Goal: Task Accomplishment & Management: Manage account settings

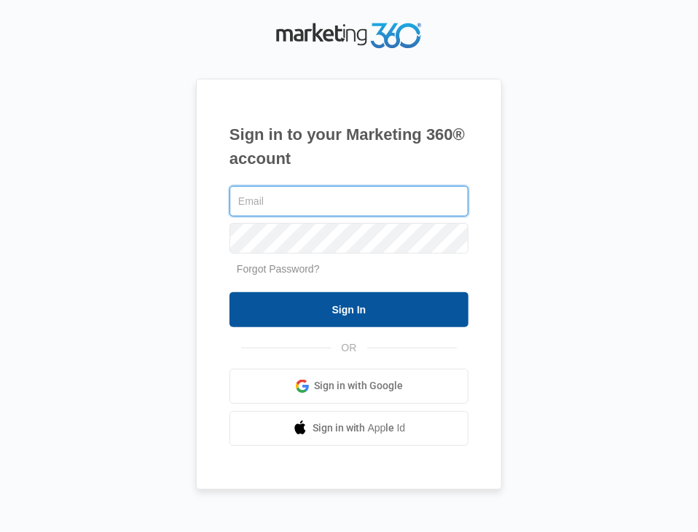
type input "[EMAIL_ADDRESS][DOMAIN_NAME]"
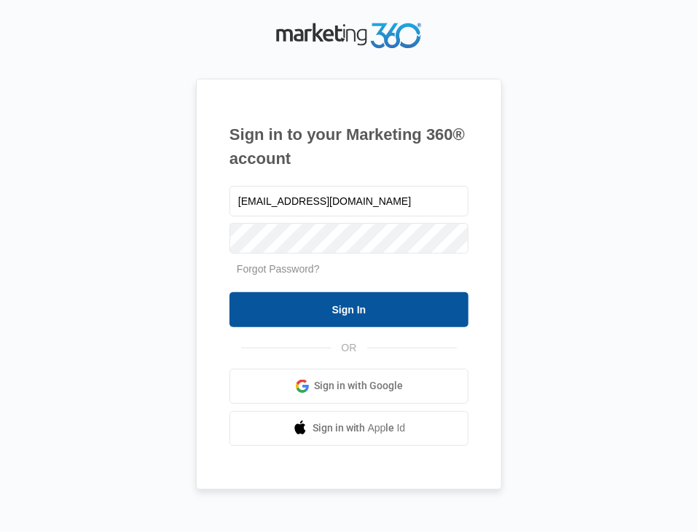
click at [359, 316] on input "Sign In" at bounding box center [349, 309] width 239 height 35
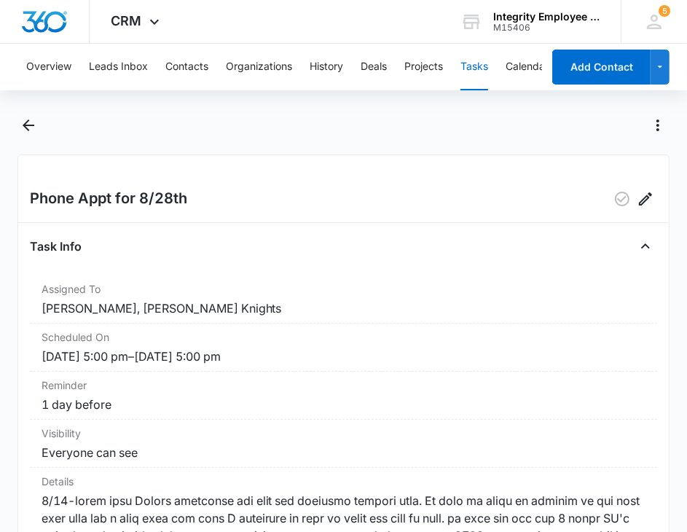
click at [483, 62] on button "Tasks" at bounding box center [475, 67] width 28 height 47
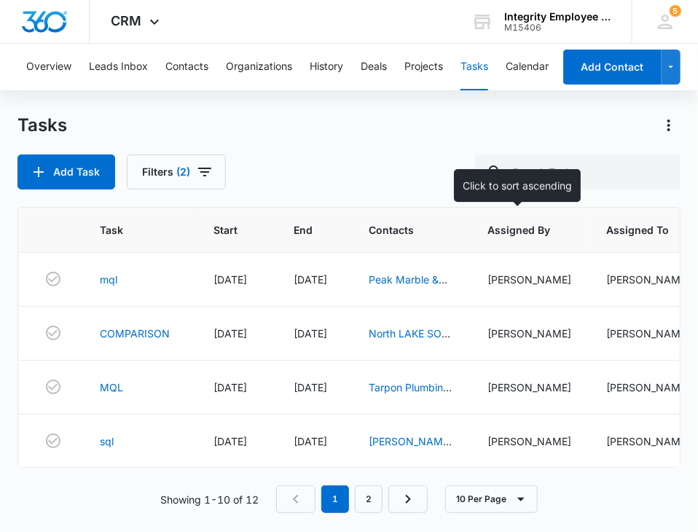
click at [528, 235] on span "Assigned By" at bounding box center [519, 229] width 63 height 15
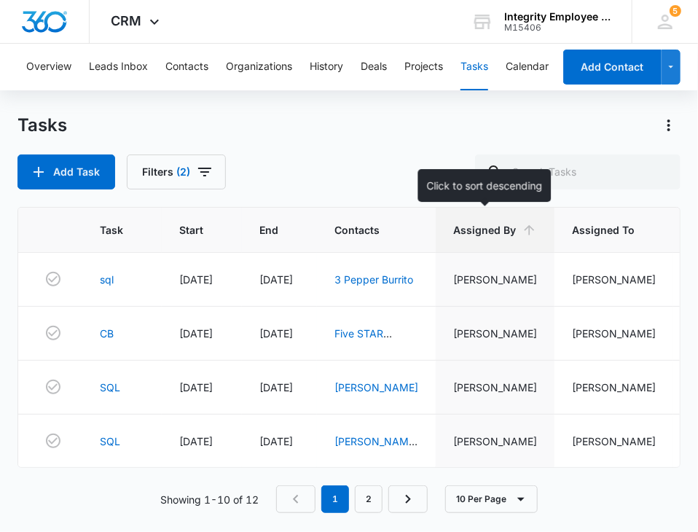
click at [502, 222] on span "Assigned By" at bounding box center [484, 229] width 63 height 15
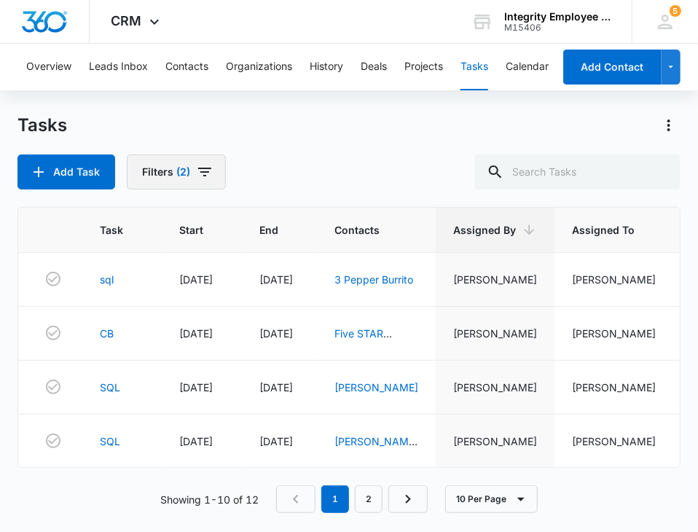
click at [155, 184] on button "Filters (2)" at bounding box center [176, 172] width 99 height 35
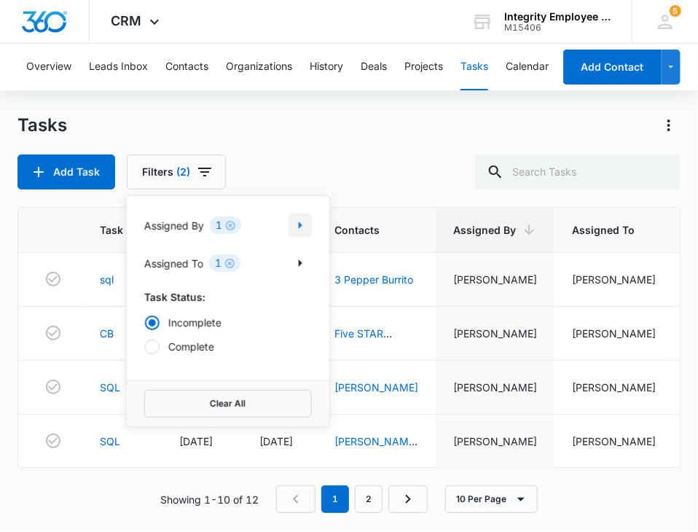
click at [301, 229] on icon "Show Assigned By filters" at bounding box center [300, 224] width 17 height 17
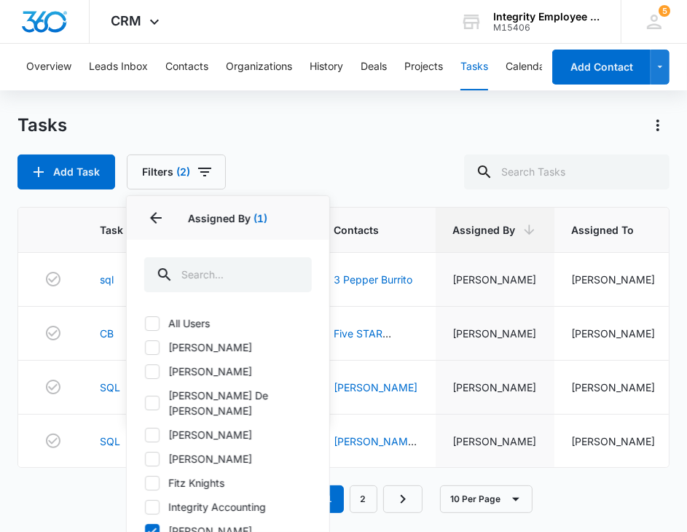
click at [152, 525] on icon at bounding box center [152, 531] width 13 height 13
click at [145, 531] on input "[PERSON_NAME]" at bounding box center [144, 531] width 1 height 1
checkbox input "false"
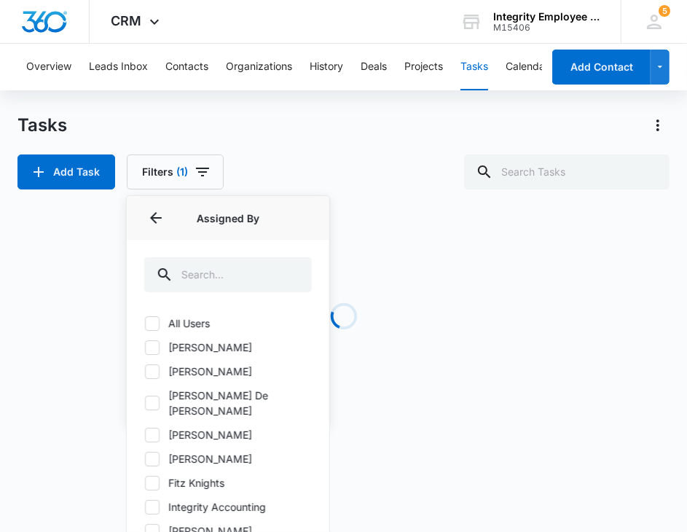
click at [155, 456] on div "All Users [PERSON_NAME] [PERSON_NAME] [PERSON_NAME] De Le [PERSON_NAME] [PERSON…" at bounding box center [228, 453] width 203 height 292
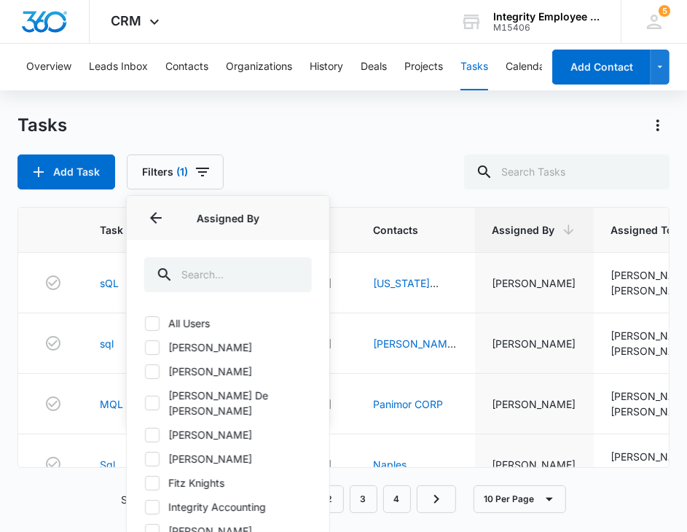
click at [153, 477] on icon at bounding box center [152, 483] width 13 height 13
click at [145, 483] on input "Fitz Knights" at bounding box center [144, 483] width 1 height 1
checkbox input "true"
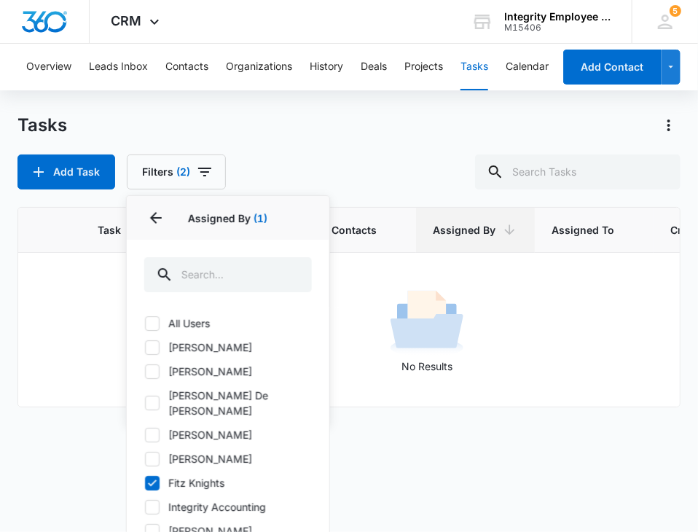
click at [335, 152] on div "Tasks Add Task Filters (2) Assigned By 1 Assigned By (1) All Users [PERSON_NAME…" at bounding box center [348, 152] width 663 height 76
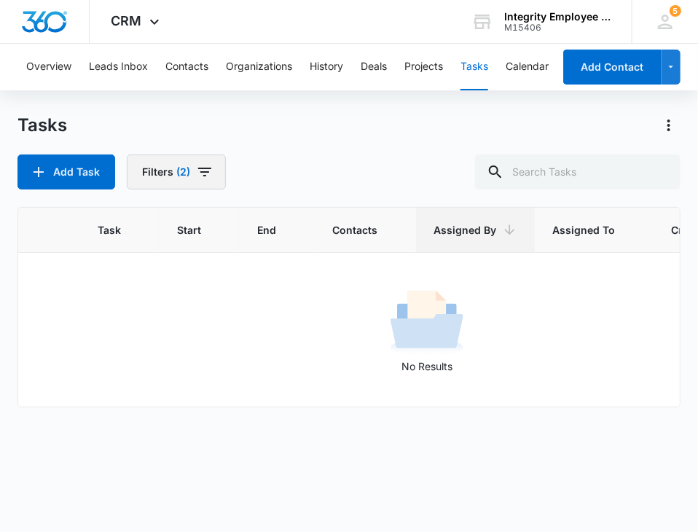
click at [190, 169] on button "Filters (2)" at bounding box center [176, 172] width 99 height 35
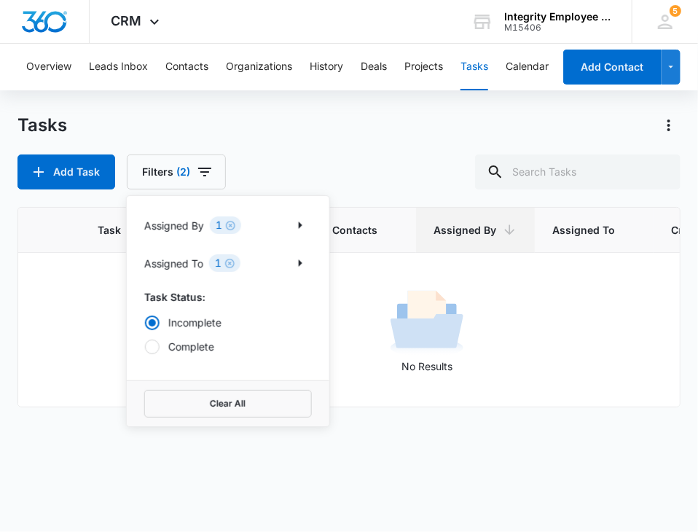
click at [265, 268] on div "Assigned To 1" at bounding box center [228, 262] width 168 height 23
click at [308, 266] on icon "Show Assigned To filters" at bounding box center [300, 262] width 17 height 17
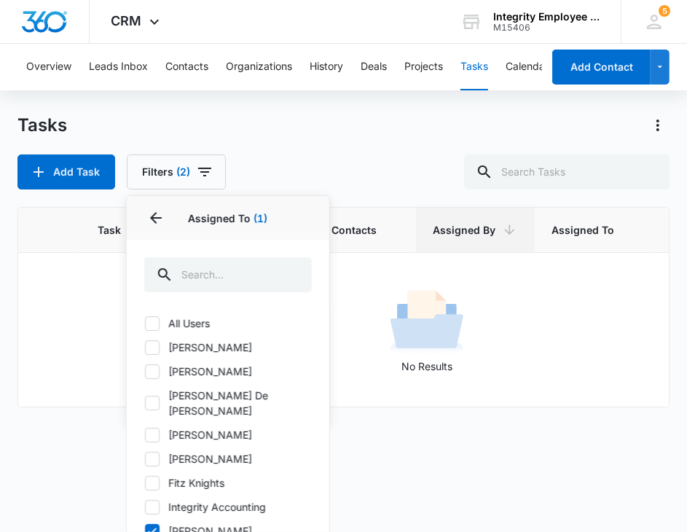
click at [144, 475] on label "Fitz Knights" at bounding box center [228, 482] width 168 height 15
click at [144, 483] on input "Fitz Knights" at bounding box center [144, 483] width 1 height 1
checkbox input "true"
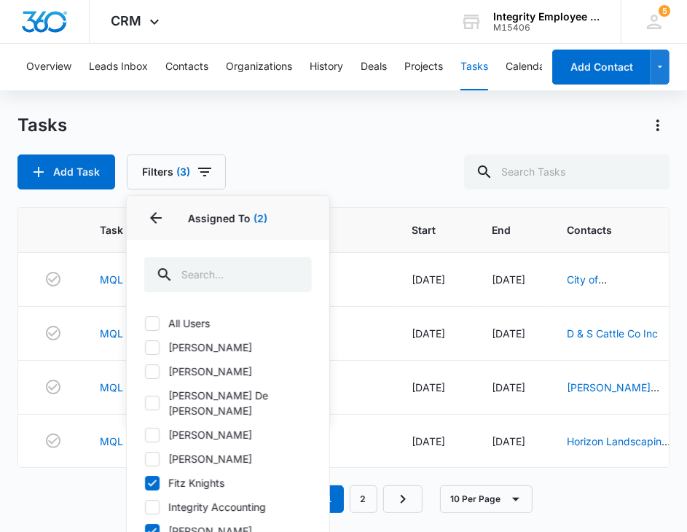
click at [157, 525] on icon at bounding box center [152, 531] width 13 height 13
click at [145, 531] on input "[PERSON_NAME]" at bounding box center [144, 531] width 1 height 1
checkbox input "false"
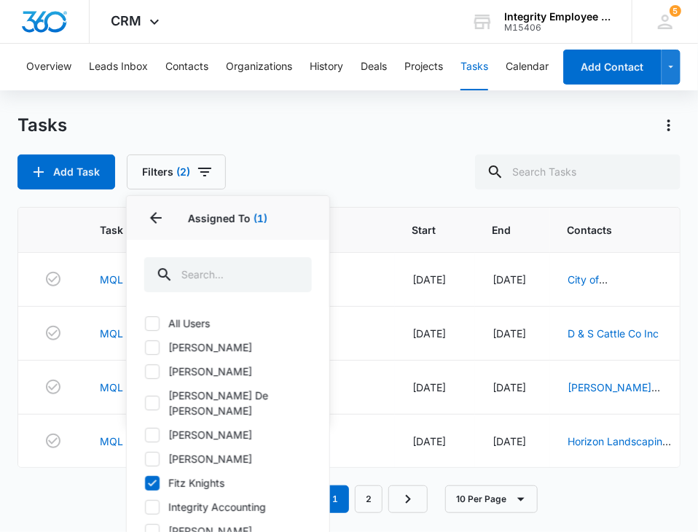
click at [418, 133] on div "Tasks" at bounding box center [348, 125] width 663 height 23
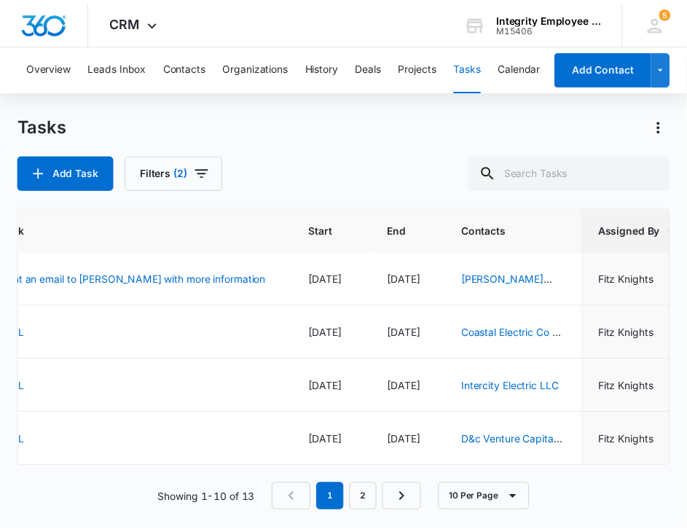
scroll to position [339, 0]
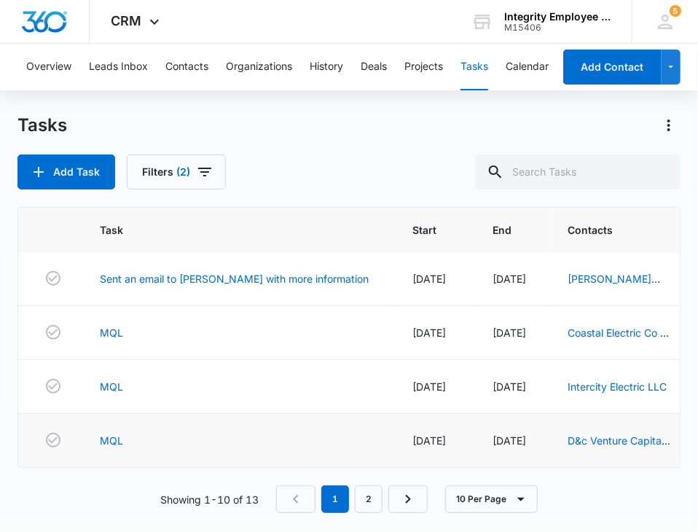
drag, startPoint x: 545, startPoint y: 448, endPoint x: 553, endPoint y: 440, distance: 12.4
click at [550, 447] on td "D&c Venture Capital Investments LLC" at bounding box center [619, 441] width 139 height 54
click at [568, 434] on link "D&c Venture Capital Investments LLC" at bounding box center [619, 448] width 103 height 28
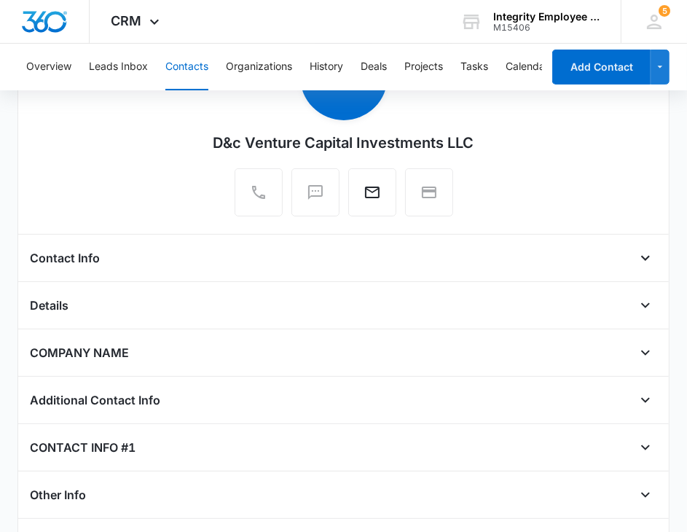
scroll to position [146, 0]
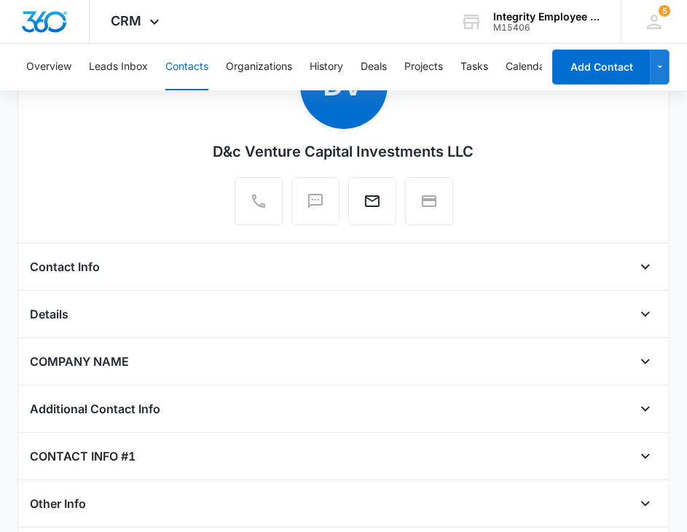
click at [147, 266] on div "Contact Info" at bounding box center [344, 266] width 628 height 23
click at [637, 270] on icon "Open" at bounding box center [645, 266] width 17 height 17
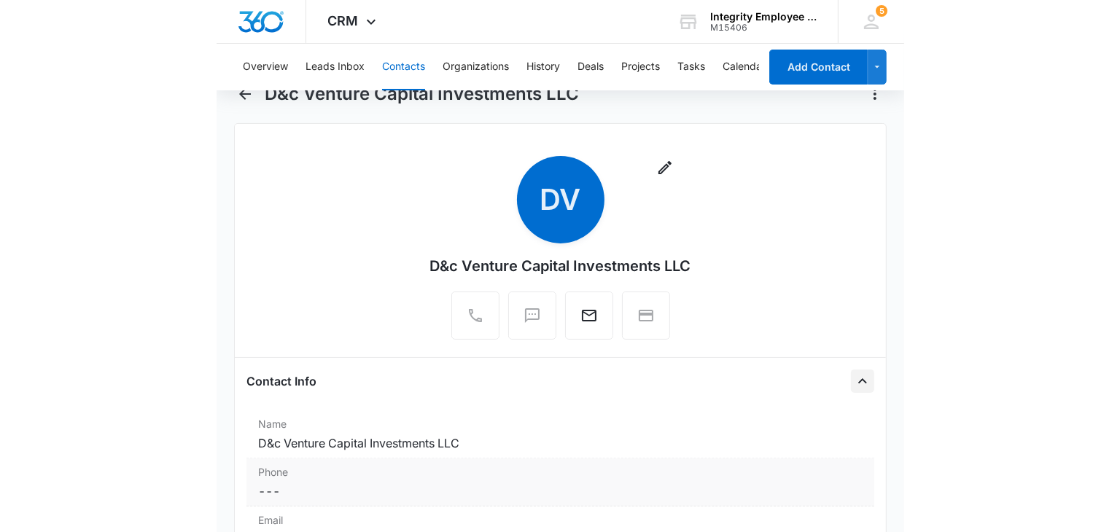
scroll to position [0, 0]
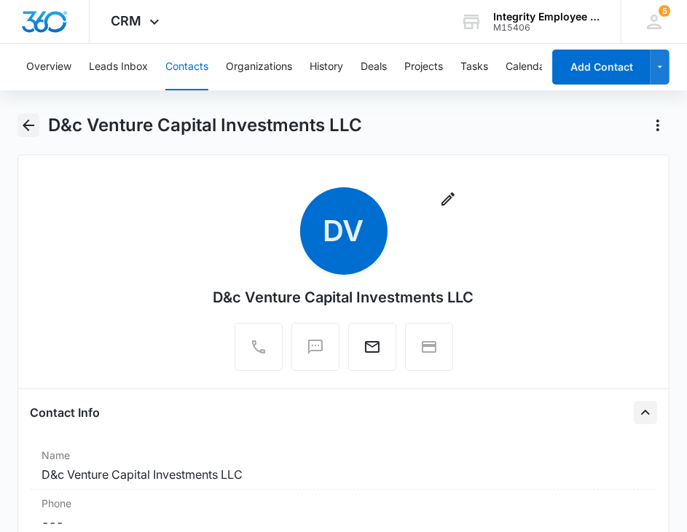
click at [31, 132] on icon "Back" at bounding box center [28, 125] width 17 height 17
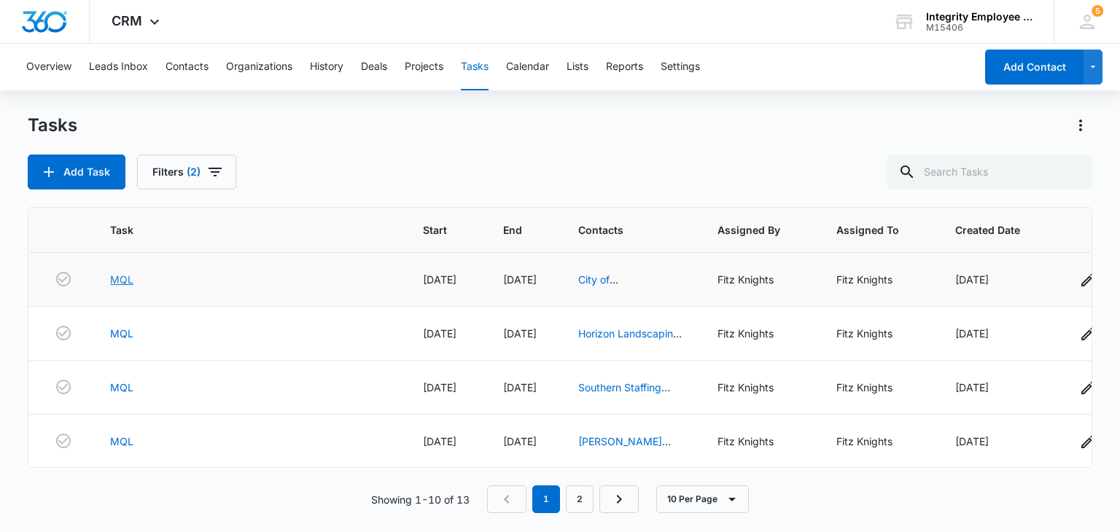
click at [120, 283] on link "MQL" at bounding box center [121, 279] width 23 height 15
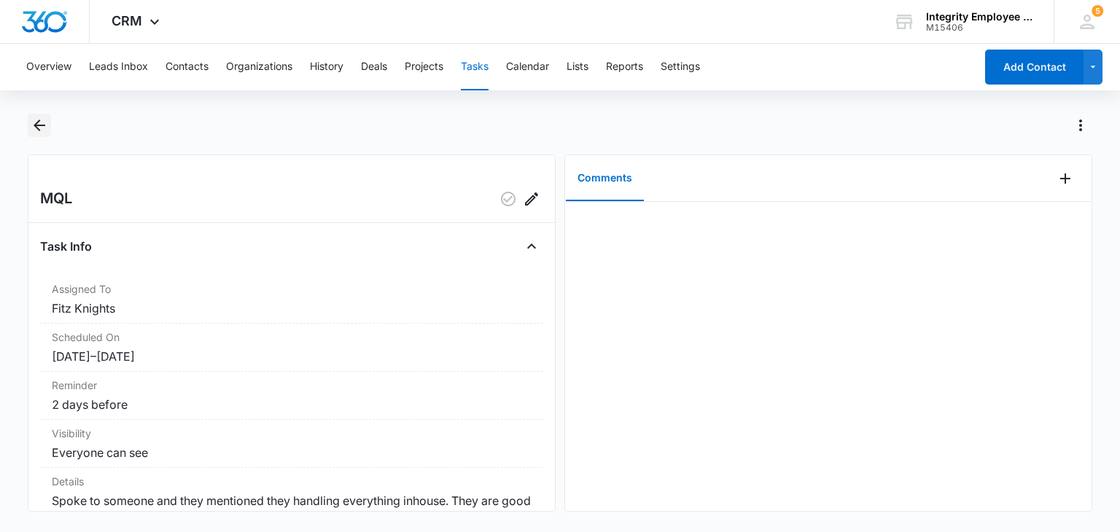
click at [50, 122] on button "Back" at bounding box center [39, 125] width 23 height 23
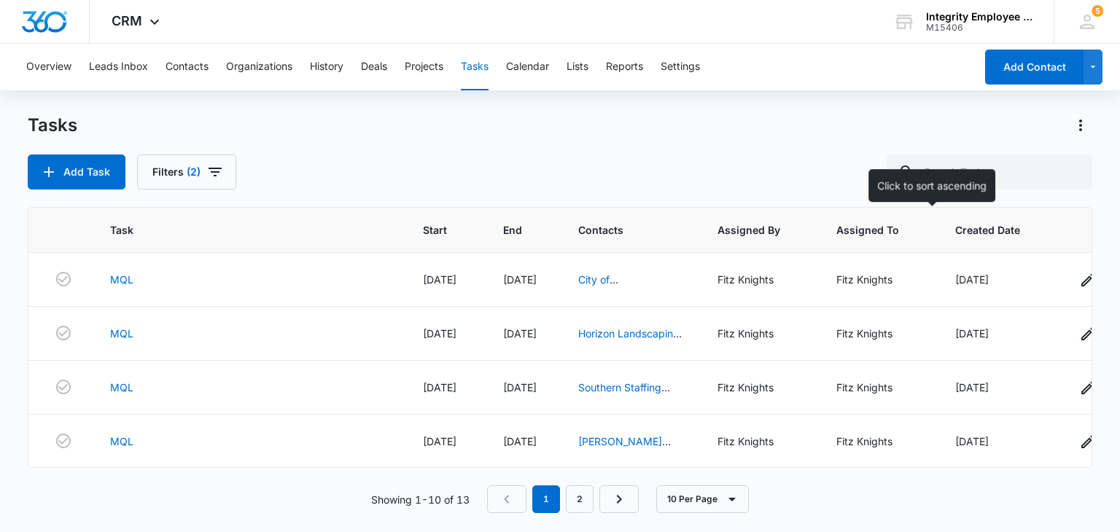
click at [955, 235] on span "Created Date" at bounding box center [987, 229] width 65 height 15
click at [587, 278] on link "City of [GEOGRAPHIC_DATA]" at bounding box center [630, 287] width 104 height 28
click at [1102, 283] on icon "button" at bounding box center [1110, 279] width 17 height 17
click at [116, 280] on link "MQL" at bounding box center [121, 279] width 23 height 15
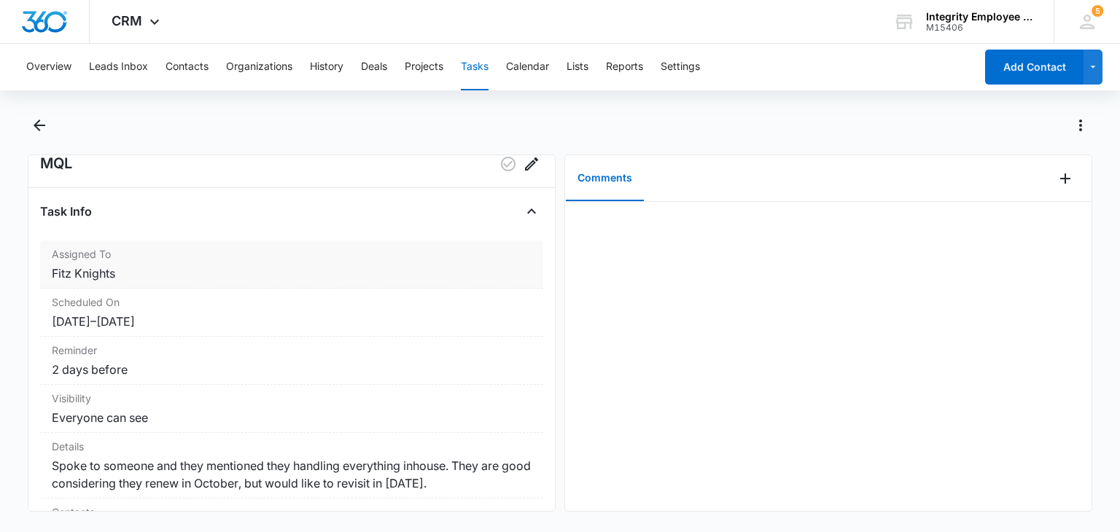
scroll to position [73, 0]
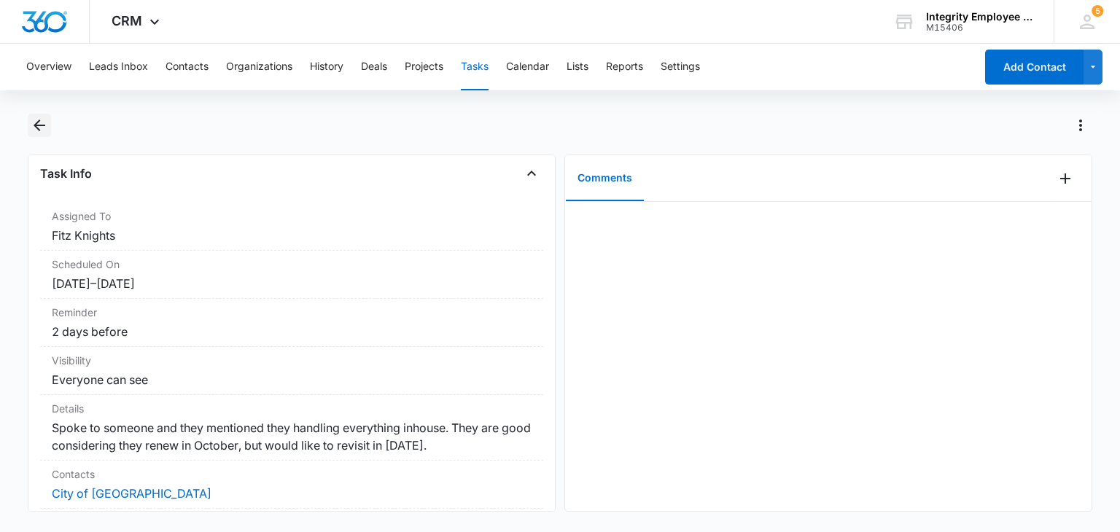
click at [32, 123] on icon "Back" at bounding box center [39, 125] width 17 height 17
